Goal: Task Accomplishment & Management: Manage account settings

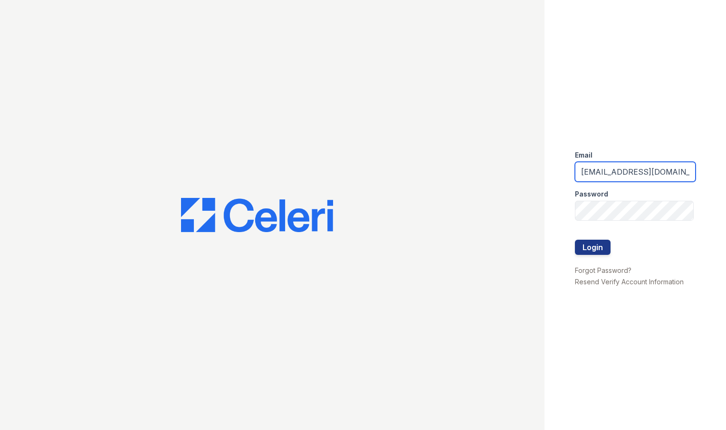
click at [655, 178] on input "hobokenpointlmgr@greystar.com" at bounding box center [635, 172] width 121 height 20
drag, startPoint x: 644, startPoint y: 175, endPoint x: 290, endPoint y: 95, distance: 363.5
click at [290, 95] on div "Email hobokenpointlmgr@greystar.com Password Login Forgot Password? Resend Veri…" at bounding box center [363, 215] width 726 height 430
type input "[EMAIL_ADDRESS][DOMAIN_NAME]"
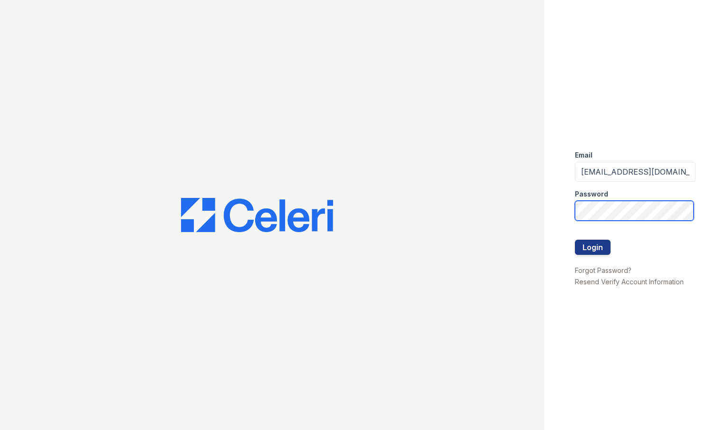
click at [430, 207] on div "Email harbor1500@greystar.com Password Login Forgot Password? Resend Verify Acc…" at bounding box center [363, 215] width 726 height 430
click at [575, 240] on button "Login" at bounding box center [593, 247] width 36 height 15
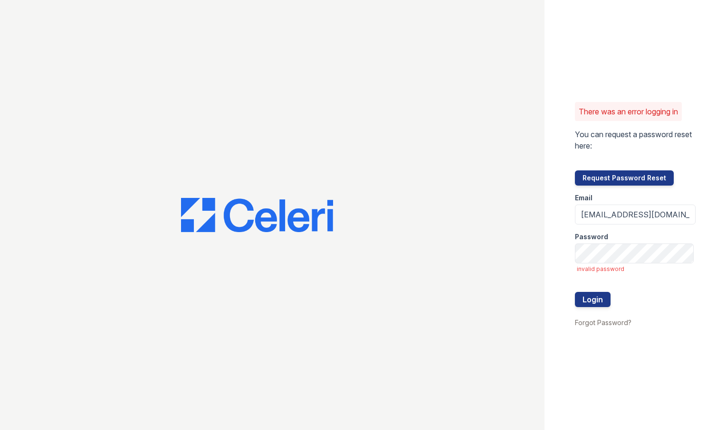
click at [589, 265] on form "Email [EMAIL_ADDRESS][DOMAIN_NAME] Password invalid password Login" at bounding box center [635, 251] width 121 height 131
click at [622, 213] on input "harbor1500@greystar.com" at bounding box center [635, 215] width 121 height 20
type input "[EMAIL_ADDRESS][DOMAIN_NAME]"
click at [611, 379] on div "There was an error logging in You can request a password reset here: Request Pa…" at bounding box center [634, 215] width 181 height 430
click at [574, 297] on div "There was an error logging in You can request a password reset here: Request Pa…" at bounding box center [634, 215] width 181 height 430
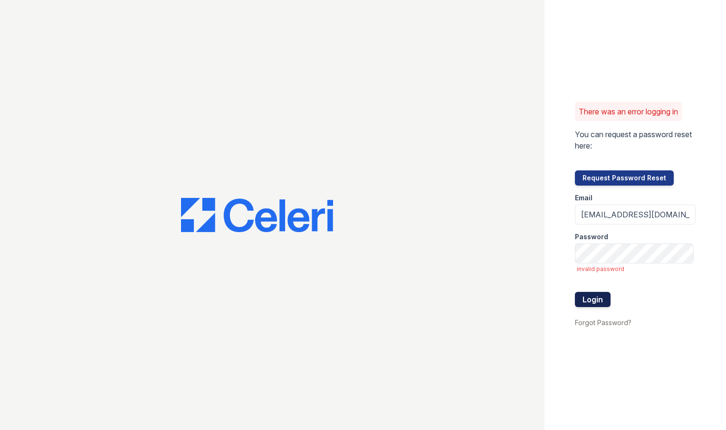
click at [582, 301] on button "Login" at bounding box center [593, 299] width 36 height 15
click at [592, 298] on button "Login" at bounding box center [593, 299] width 36 height 15
click at [575, 292] on button "Login" at bounding box center [593, 299] width 36 height 15
